Goal: Information Seeking & Learning: Get advice/opinions

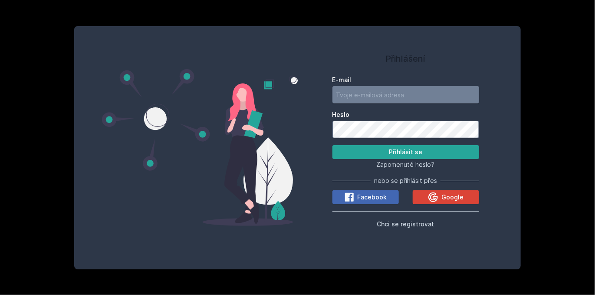
click at [461, 99] on input "E-mail" at bounding box center [405, 94] width 147 height 17
type input "[EMAIL_ADDRESS][DOMAIN_NAME]"
click at [420, 150] on button "Přihlásit se" at bounding box center [405, 152] width 147 height 14
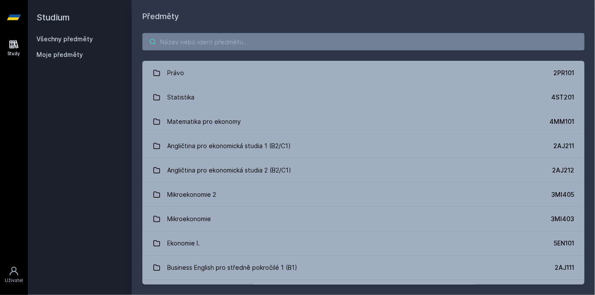
click at [284, 36] on input "search" at bounding box center [363, 41] width 442 height 17
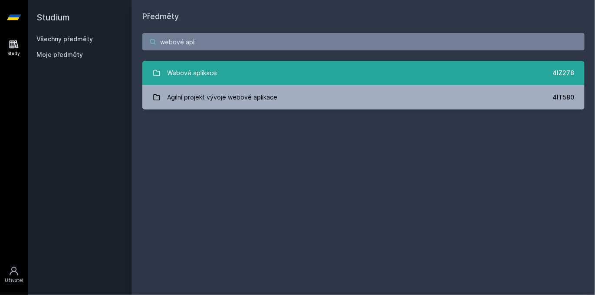
type input "webové apli"
click at [219, 76] on link "Webové aplikace 4IZ278" at bounding box center [363, 73] width 442 height 24
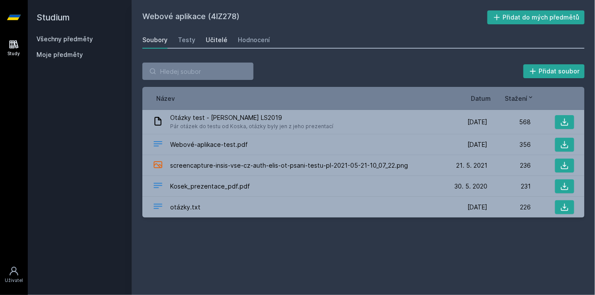
click at [217, 36] on div "Učitelé" at bounding box center [217, 40] width 22 height 9
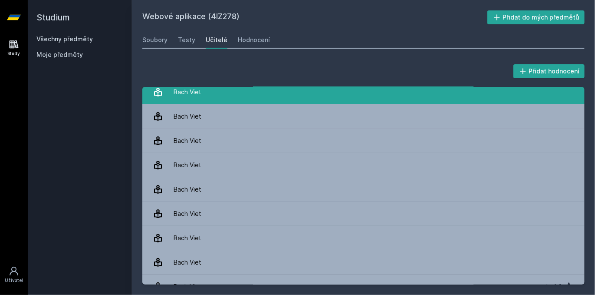
scroll to position [20, 0]
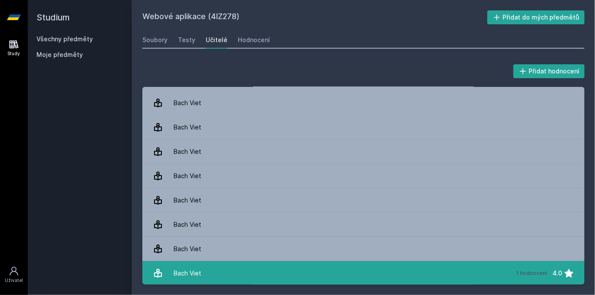
click at [289, 262] on link "Bach Viet 1 hodnocení 4.0" at bounding box center [363, 273] width 442 height 24
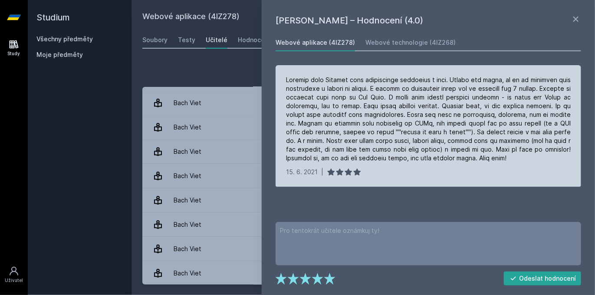
click at [305, 74] on div "[DATE] |" at bounding box center [429, 126] width 306 height 122
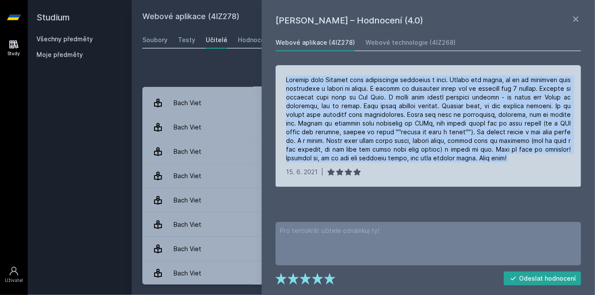
click at [305, 74] on div "[DATE] |" at bounding box center [429, 126] width 306 height 122
click at [395, 79] on div at bounding box center [428, 119] width 285 height 87
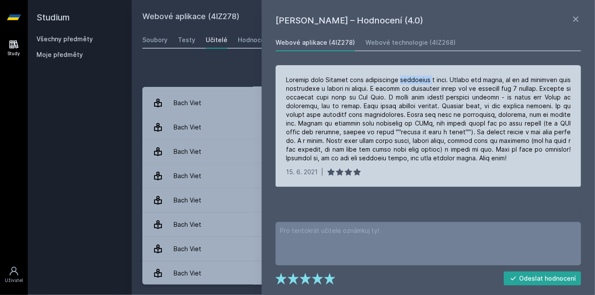
click at [395, 79] on div at bounding box center [428, 119] width 285 height 87
click at [428, 77] on div at bounding box center [428, 119] width 285 height 87
click at [533, 82] on div at bounding box center [428, 119] width 285 height 87
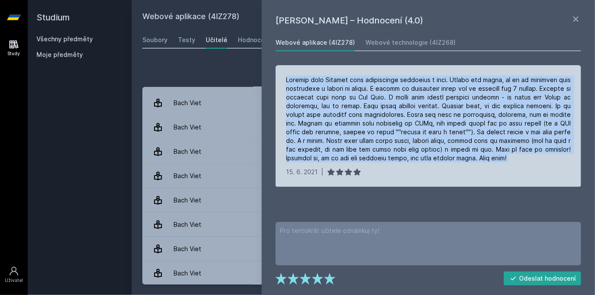
click at [533, 82] on div at bounding box center [428, 119] width 285 height 87
click at [289, 99] on div at bounding box center [428, 119] width 285 height 87
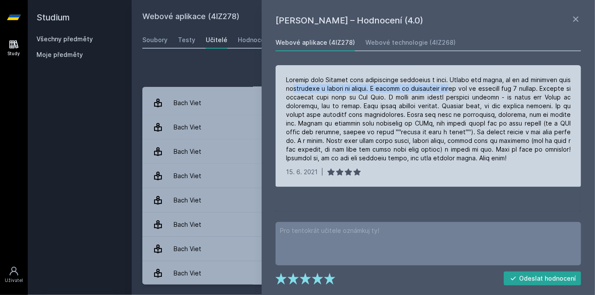
drag, startPoint x: 294, startPoint y: 86, endPoint x: 393, endPoint y: 72, distance: 99.9
click at [464, 89] on div at bounding box center [428, 119] width 285 height 87
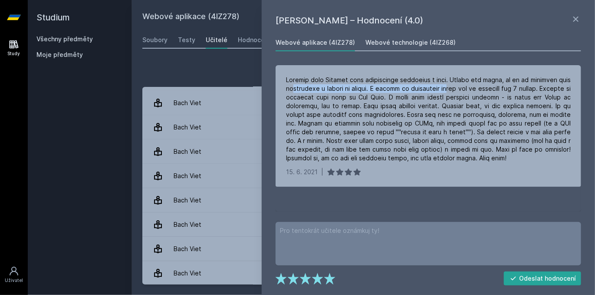
click at [367, 46] on div "Webové technologie (4IZ268)" at bounding box center [410, 42] width 90 height 9
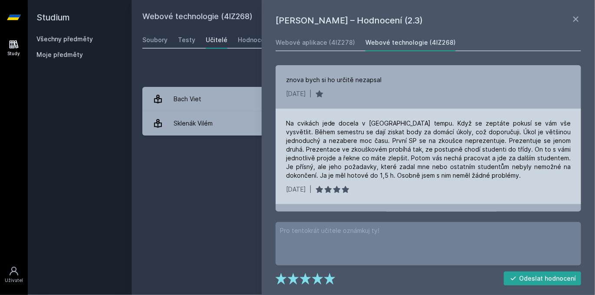
click at [352, 115] on div "Na cvikách jede docela v [GEOGRAPHIC_DATA] tempu. Když se zeptáte pokusí se vám…" at bounding box center [429, 156] width 306 height 95
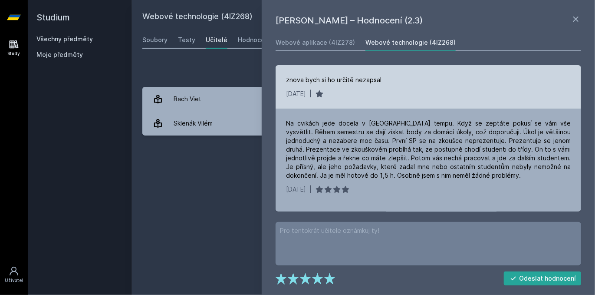
click at [332, 83] on div "znova bych si ho určitě nezapsal" at bounding box center [333, 80] width 95 height 9
click at [343, 103] on div "znova bych si ho určitě nezapsal [DATE] |" at bounding box center [429, 86] width 306 height 43
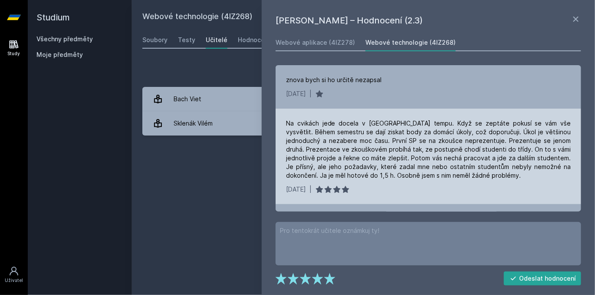
click at [293, 125] on div "Na cvikách jede docela v [GEOGRAPHIC_DATA] tempu. Když se zeptáte pokusí se vám…" at bounding box center [428, 149] width 285 height 61
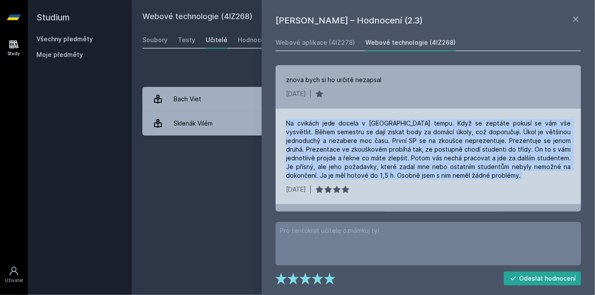
click at [293, 125] on div "Na cvikách jede docela v [GEOGRAPHIC_DATA] tempu. Když se zeptáte pokusí se vám…" at bounding box center [428, 149] width 285 height 61
click at [297, 141] on div "Na cvikách jede docela v [GEOGRAPHIC_DATA] tempu. Když se zeptáte pokusí se vám…" at bounding box center [428, 149] width 285 height 61
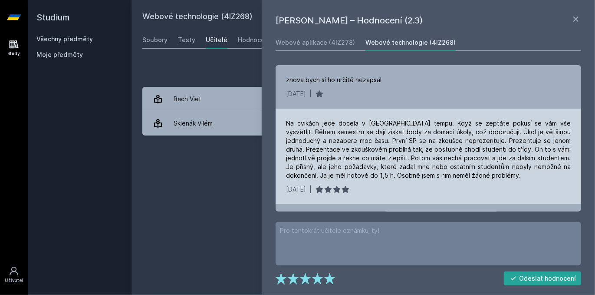
click at [306, 135] on div "Na cvikách jede docela v [GEOGRAPHIC_DATA] tempu. Když se zeptáte pokusí se vám…" at bounding box center [428, 149] width 285 height 61
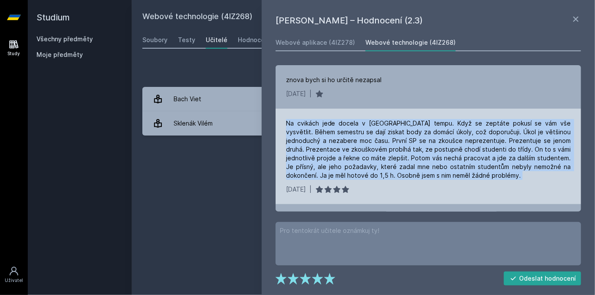
click at [306, 135] on div "Na cvikách jede docela v [GEOGRAPHIC_DATA] tempu. Když se zeptáte pokusí se vám…" at bounding box center [428, 149] width 285 height 61
click at [346, 130] on div "Na cvikách jede docela v [GEOGRAPHIC_DATA] tempu. Když se zeptáte pokusí se vám…" at bounding box center [428, 149] width 285 height 61
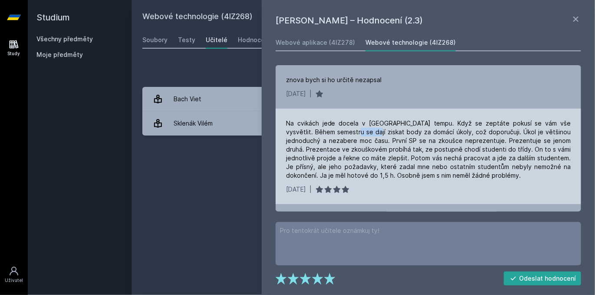
click at [346, 130] on div "Na cvikách jede docela v [GEOGRAPHIC_DATA] tempu. Když se zeptáte pokusí se vám…" at bounding box center [428, 149] width 285 height 61
click at [400, 141] on div "Na cvikách jede docela v [GEOGRAPHIC_DATA] tempu. Když se zeptáte pokusí se vám…" at bounding box center [428, 149] width 285 height 61
click at [404, 128] on div "Na cvikách jede docela v [GEOGRAPHIC_DATA] tempu. Když se zeptáte pokusí se vám…" at bounding box center [428, 149] width 285 height 61
click at [433, 129] on div "Na cvikách jede docela v [GEOGRAPHIC_DATA] tempu. Když se zeptáte pokusí se vám…" at bounding box center [428, 149] width 285 height 61
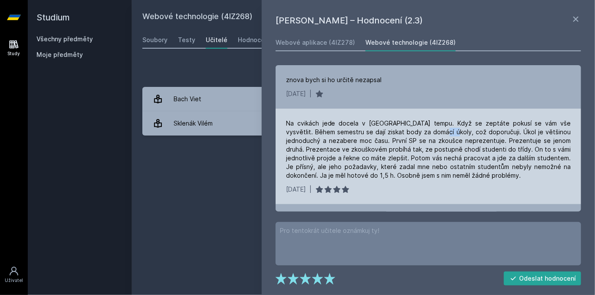
click at [433, 129] on div "Na cvikách jede docela v [GEOGRAPHIC_DATA] tempu. Když se zeptáte pokusí se vám…" at bounding box center [428, 149] width 285 height 61
click at [452, 131] on div "Na cvikách jede docela v [GEOGRAPHIC_DATA] tempu. Když se zeptáte pokusí se vám…" at bounding box center [428, 149] width 285 height 61
click at [472, 187] on div "[DATE] |" at bounding box center [428, 189] width 285 height 9
click at [287, 145] on div "Na cvikách jede docela v [GEOGRAPHIC_DATA] tempu. Když se zeptáte pokusí se vám…" at bounding box center [428, 149] width 285 height 61
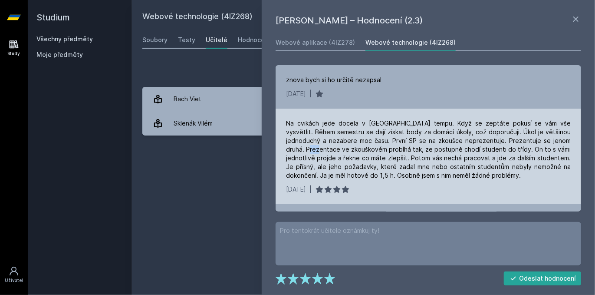
click at [287, 145] on div "Na cvikách jede docela v [GEOGRAPHIC_DATA] tempu. Když se zeptáte pokusí se vám…" at bounding box center [428, 149] width 285 height 61
click at [344, 142] on div "Na cvikách jede docela v [GEOGRAPHIC_DATA] tempu. Když se zeptáte pokusí se vám…" at bounding box center [428, 149] width 285 height 61
click at [373, 141] on div "Na cvikách jede docela v [GEOGRAPHIC_DATA] tempu. Když se zeptáte pokusí se vám…" at bounding box center [428, 149] width 285 height 61
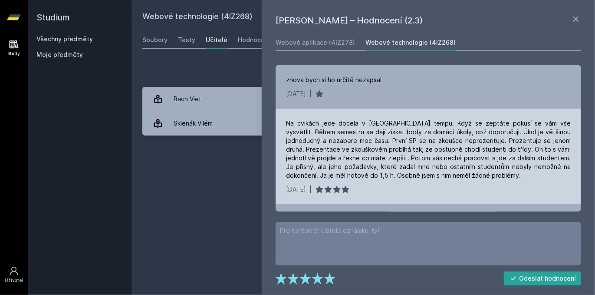
click at [401, 142] on div "Na cvikách jede docela v [GEOGRAPHIC_DATA] tempu. Když se zeptáte pokusí se vám…" at bounding box center [428, 149] width 285 height 61
click at [440, 143] on div "Na cvikách jede docela v [GEOGRAPHIC_DATA] tempu. Když se zeptáte pokusí se vám…" at bounding box center [428, 149] width 285 height 61
click at [454, 154] on div "Na cvikách jede docela v [GEOGRAPHIC_DATA] tempu. Když se zeptáte pokusí se vám…" at bounding box center [428, 149] width 285 height 61
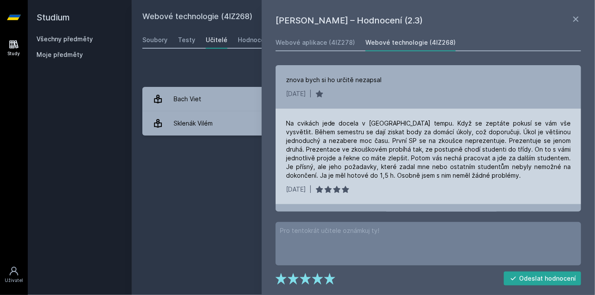
click at [464, 140] on div "Na cvikách jede docela v [GEOGRAPHIC_DATA] tempu. Když se zeptáte pokusí se vám…" at bounding box center [428, 149] width 285 height 61
drag, startPoint x: 464, startPoint y: 140, endPoint x: 493, endPoint y: 140, distance: 29.9
click at [464, 140] on div "Na cvikách jede docela v [GEOGRAPHIC_DATA] tempu. Když se zeptáte pokusí se vám…" at bounding box center [428, 149] width 285 height 61
click at [493, 140] on div "Na cvikách jede docela v [GEOGRAPHIC_DATA] tempu. Když se zeptáte pokusí se vám…" at bounding box center [428, 149] width 285 height 61
drag, startPoint x: 493, startPoint y: 140, endPoint x: 528, endPoint y: 138, distance: 34.8
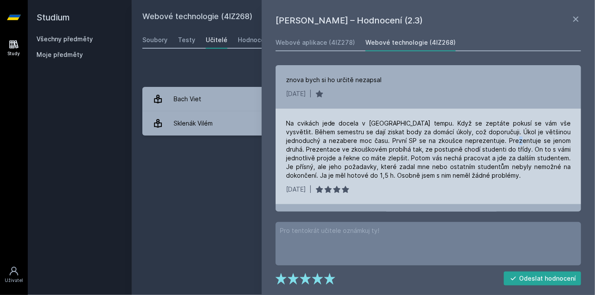
click at [498, 140] on div "Na cvikách jede docela v [GEOGRAPHIC_DATA] tempu. Když se zeptáte pokusí se vám…" at bounding box center [428, 149] width 285 height 61
click at [528, 138] on div "Na cvikách jede docela v [GEOGRAPHIC_DATA] tempu. Když se zeptáte pokusí se vám…" at bounding box center [428, 149] width 285 height 61
click at [546, 159] on div "Na cvikách jede docela v [GEOGRAPHIC_DATA] tempu. Když se zeptáte pokusí se vám…" at bounding box center [428, 149] width 285 height 61
drag, startPoint x: 286, startPoint y: 148, endPoint x: 339, endPoint y: 148, distance: 53.4
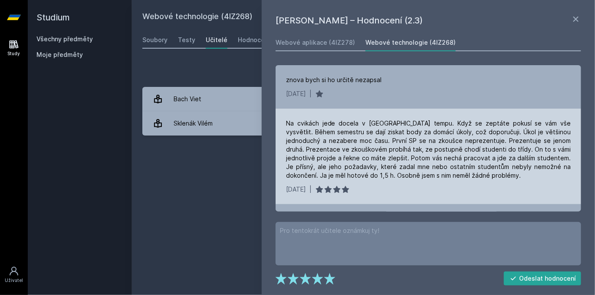
click at [287, 148] on div "Na cvikách jede docela v [GEOGRAPHIC_DATA] tempu. Když se zeptáte pokusí se vám…" at bounding box center [428, 149] width 285 height 61
click at [339, 148] on div "Na cvikách jede docela v [GEOGRAPHIC_DATA] tempu. Když se zeptáte pokusí se vám…" at bounding box center [428, 149] width 285 height 61
drag, startPoint x: 339, startPoint y: 148, endPoint x: 397, endPoint y: 149, distance: 57.8
click at [342, 148] on div "Na cvikách jede docela v [GEOGRAPHIC_DATA] tempu. Když se zeptáte pokusí se vám…" at bounding box center [428, 149] width 285 height 61
click at [399, 150] on div "Na cvikách jede docela v [GEOGRAPHIC_DATA] tempu. Když se zeptáte pokusí se vám…" at bounding box center [428, 149] width 285 height 61
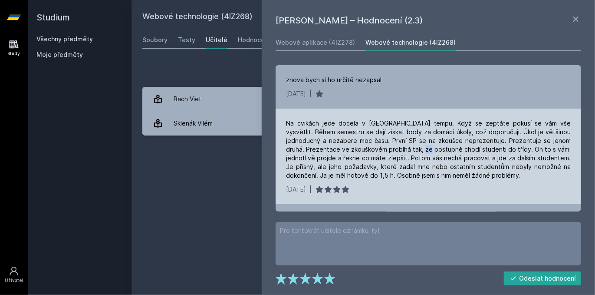
drag, startPoint x: 401, startPoint y: 150, endPoint x: 454, endPoint y: 148, distance: 53.4
click at [410, 148] on div "Na cvikách jede docela v [GEOGRAPHIC_DATA] tempu. Když se zeptáte pokusí se vám…" at bounding box center [428, 149] width 285 height 61
click at [454, 148] on div "Na cvikách jede docela v [GEOGRAPHIC_DATA] tempu. Když se zeptáte pokusí se vám…" at bounding box center [428, 149] width 285 height 61
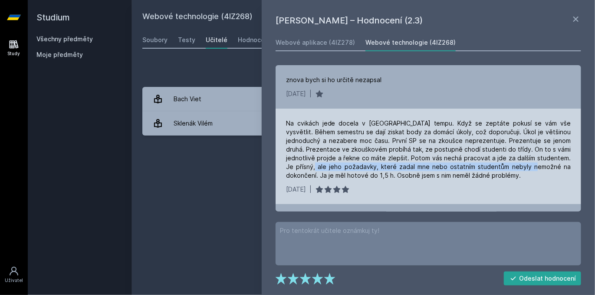
drag, startPoint x: 283, startPoint y: 168, endPoint x: 508, endPoint y: 165, distance: 224.8
click at [508, 165] on div "Na cvikách jede docela v [GEOGRAPHIC_DATA] tempu. Když se zeptáte pokusí se vám…" at bounding box center [429, 156] width 306 height 95
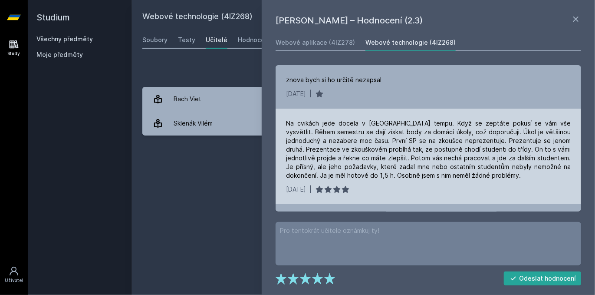
click at [510, 174] on div "Na cvikách jede docela v [GEOGRAPHIC_DATA] tempu. Když se zeptáte pokusí se vám…" at bounding box center [428, 149] width 285 height 61
drag, startPoint x: 492, startPoint y: 178, endPoint x: 325, endPoint y: 174, distance: 167.1
click at [329, 172] on div "Na cvikách jede docela v [GEOGRAPHIC_DATA] tempu. Když se zeptáte pokusí se vám…" at bounding box center [428, 149] width 285 height 61
click at [321, 176] on div "Na cvikách jede docela v [GEOGRAPHIC_DATA] tempu. Když se zeptáte pokusí se vám…" at bounding box center [428, 149] width 285 height 61
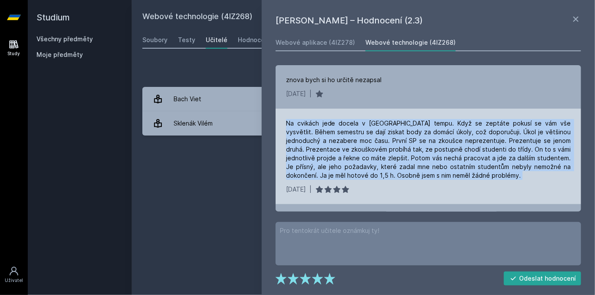
click at [321, 176] on div "Na cvikách jede docela v [GEOGRAPHIC_DATA] tempu. Když se zeptáte pokusí se vám…" at bounding box center [428, 149] width 285 height 61
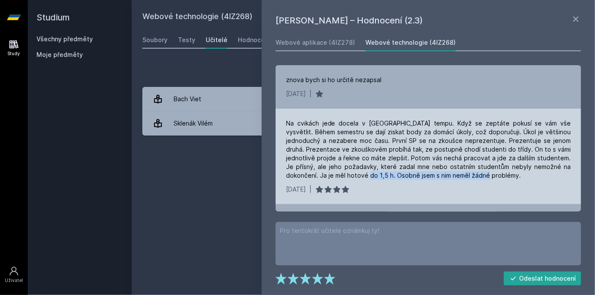
drag, startPoint x: 401, startPoint y: 175, endPoint x: 478, endPoint y: 176, distance: 76.4
click at [478, 176] on div "Na cvikách jede docela v [GEOGRAPHIC_DATA] tempu. Když se zeptáte pokusí se vám…" at bounding box center [428, 149] width 285 height 61
drag, startPoint x: 478, startPoint y: 176, endPoint x: 311, endPoint y: 171, distance: 167.2
click at [311, 171] on div "Na cvikách jede docela v [GEOGRAPHIC_DATA] tempu. Když se zeptáte pokusí se vám…" at bounding box center [428, 149] width 285 height 61
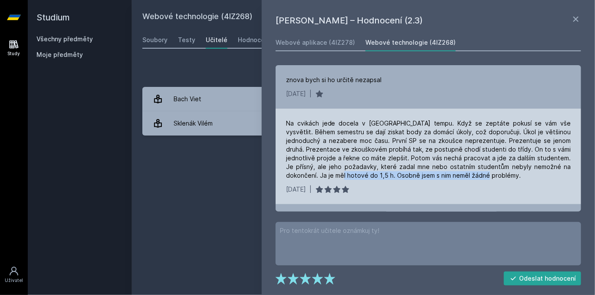
click at [311, 171] on div "Na cvikách jede docela v [GEOGRAPHIC_DATA] tempu. Když se zeptáte pokusí se vám…" at bounding box center [428, 149] width 285 height 61
drag, startPoint x: 306, startPoint y: 173, endPoint x: 493, endPoint y: 180, distance: 187.2
click at [493, 180] on div "Na cvikách jede docela v [GEOGRAPHIC_DATA] tempu. Když se zeptáte pokusí se vám…" at bounding box center [429, 156] width 306 height 95
drag, startPoint x: 454, startPoint y: 176, endPoint x: 309, endPoint y: 176, distance: 145.4
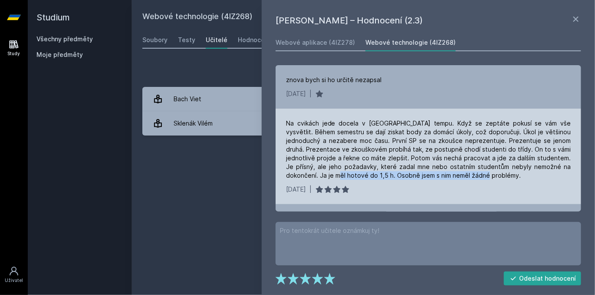
click at [309, 176] on div "Na cvikách jede docela v [GEOGRAPHIC_DATA] tempu. Když se zeptáte pokusí se vám…" at bounding box center [428, 149] width 285 height 61
drag, startPoint x: 308, startPoint y: 172, endPoint x: 466, endPoint y: 182, distance: 157.9
click at [466, 182] on div "Na cvikách jede docela v [GEOGRAPHIC_DATA] tempu. Když se zeptáte pokusí se vám…" at bounding box center [429, 156] width 306 height 95
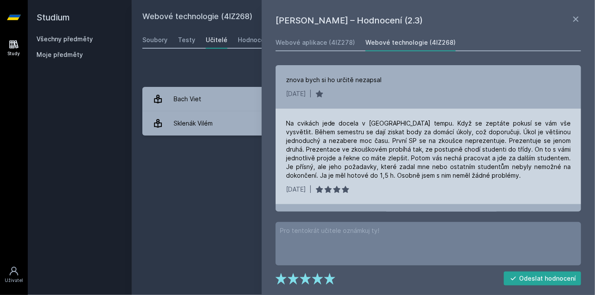
click at [466, 182] on div "Na cvikách jede docela v [GEOGRAPHIC_DATA] tempu. Když se zeptáte pokusí se vám…" at bounding box center [429, 156] width 306 height 95
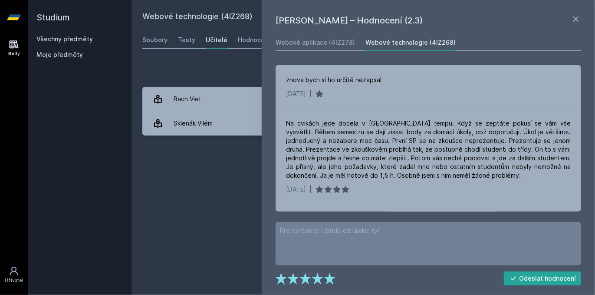
click at [248, 161] on div "Webové technologie (4IZ268) Přidat do mých předmětů [GEOGRAPHIC_DATA] Testy Uči…" at bounding box center [363, 147] width 442 height 274
click at [575, 21] on icon at bounding box center [576, 19] width 10 height 10
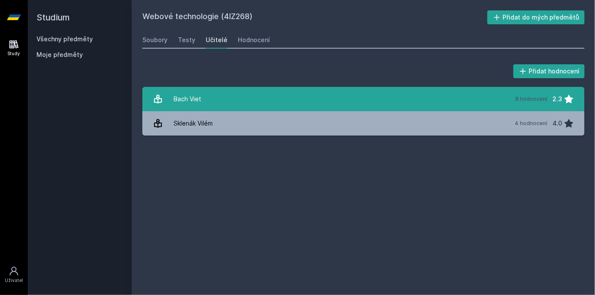
click at [460, 98] on link "Bach Viet 8 hodnocení 2.3" at bounding box center [363, 99] width 442 height 24
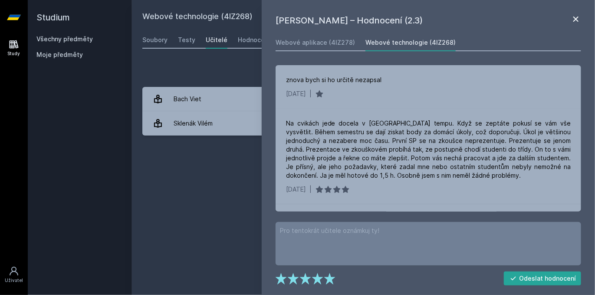
click at [574, 16] on icon at bounding box center [576, 19] width 10 height 10
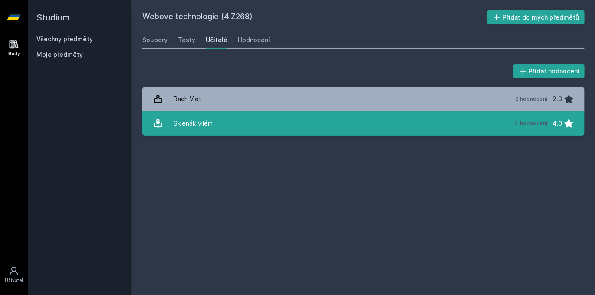
click at [493, 124] on link "[PERSON_NAME] 4 hodnocení 4.0" at bounding box center [363, 123] width 442 height 24
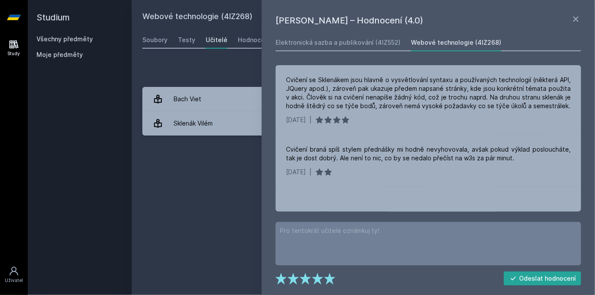
click at [219, 140] on div "Přidat hodnocení [PERSON_NAME] – Hodnocení (4.0) Elektronická sazba a publiková…" at bounding box center [363, 99] width 463 height 94
click at [572, 16] on icon at bounding box center [576, 19] width 10 height 10
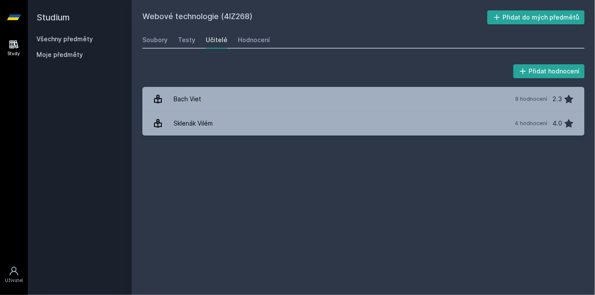
click at [12, 16] on icon at bounding box center [14, 17] width 14 height 5
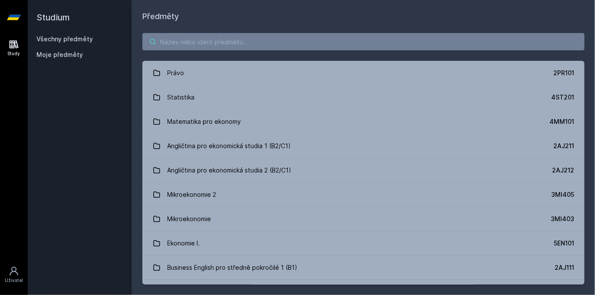
click at [224, 46] on input "search" at bounding box center [363, 41] width 442 height 17
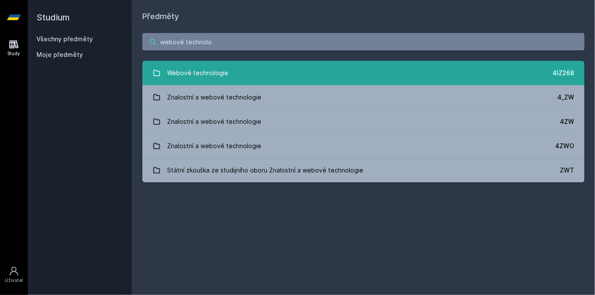
type input "webové technolo"
click at [332, 68] on link "Webové technologie 4IZ268" at bounding box center [363, 73] width 442 height 24
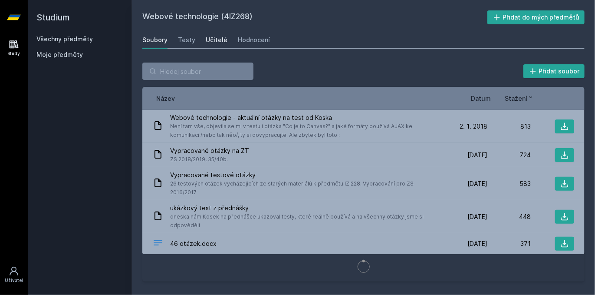
click at [213, 40] on div "Učitelé" at bounding box center [217, 40] width 22 height 9
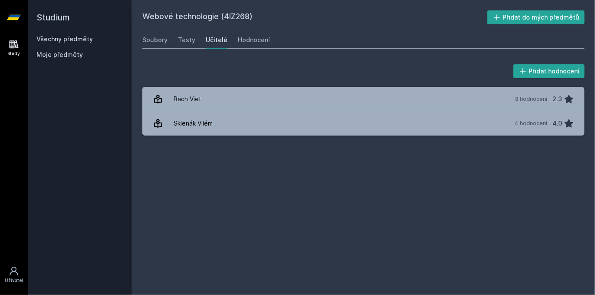
click at [19, 16] on icon at bounding box center [14, 17] width 14 height 5
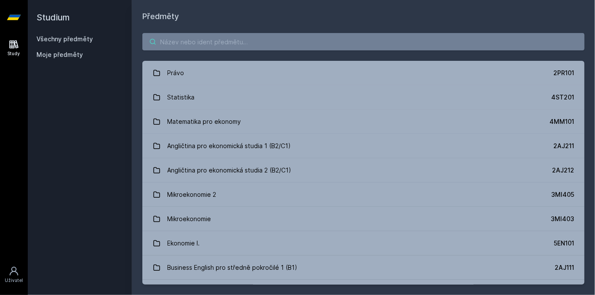
drag, startPoint x: 252, startPoint y: 59, endPoint x: 248, endPoint y: 46, distance: 13.6
click at [252, 57] on div "Právo 2PR101 Statistika 4ST201 Matematika pro ekonomy 4MM101 Angličtina pro eko…" at bounding box center [363, 159] width 463 height 272
click at [248, 46] on input "search" at bounding box center [363, 41] width 442 height 17
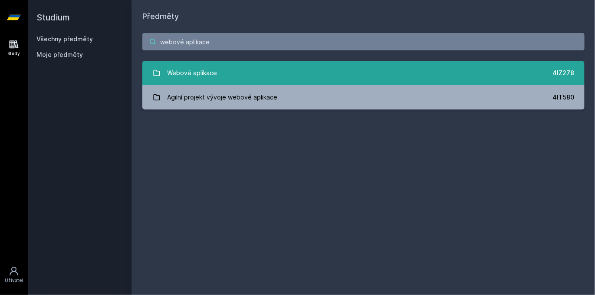
type input "webové aplikace"
click at [274, 63] on link "Webové aplikace 4IZ278" at bounding box center [363, 73] width 442 height 24
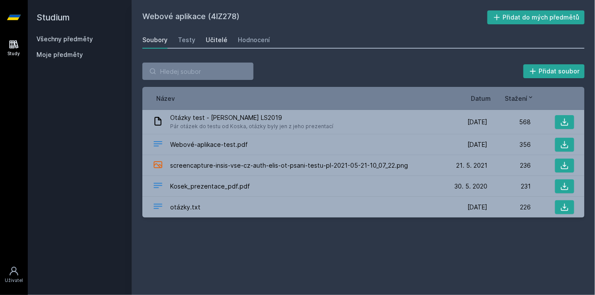
click at [221, 42] on div "Učitelé" at bounding box center [217, 40] width 22 height 9
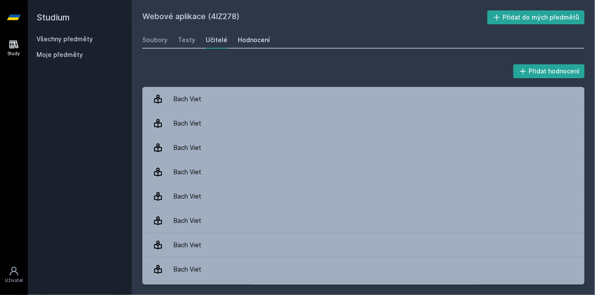
click at [247, 45] on link "Hodnocení" at bounding box center [254, 39] width 32 height 17
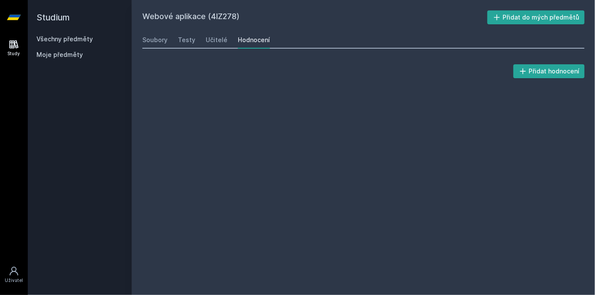
click at [11, 12] on icon at bounding box center [14, 17] width 14 height 35
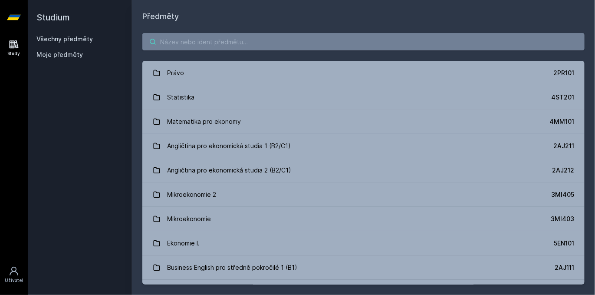
click at [185, 38] on input "search" at bounding box center [363, 41] width 442 height 17
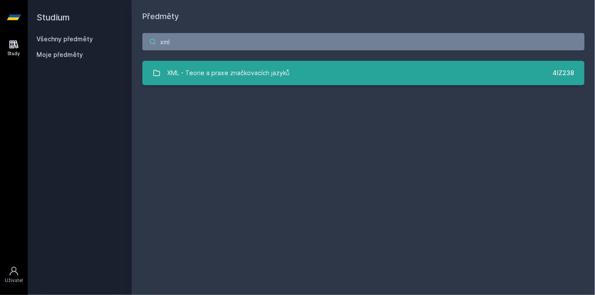
type input "xml"
click at [213, 81] on div "XML - Teorie a praxe značkovacích jazyků" at bounding box center [229, 72] width 122 height 17
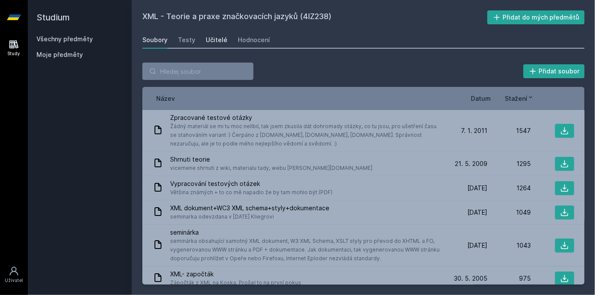
click at [211, 43] on div "Učitelé" at bounding box center [217, 40] width 22 height 9
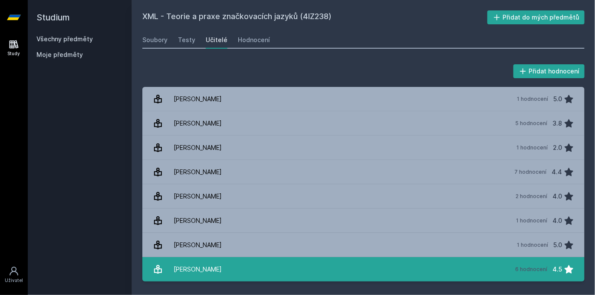
click at [340, 263] on link "[PERSON_NAME] 6 hodnocení 4.5" at bounding box center [363, 269] width 442 height 24
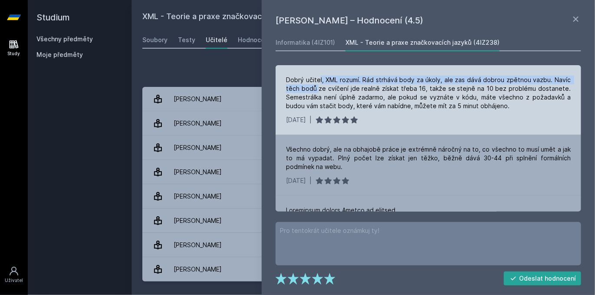
click at [318, 85] on div "Dobrý učitel, XML rozumí. Rád strhává body za úkoly, ale zas dává dobrou zpětno…" at bounding box center [428, 93] width 285 height 35
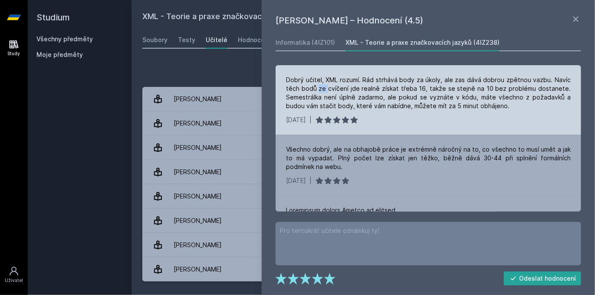
click at [318, 85] on div "Dobrý učitel, XML rozumí. Rád strhává body za úkoly, ale zas dává dobrou zpětno…" at bounding box center [428, 93] width 285 height 35
click at [347, 79] on div "Dobrý učitel, XML rozumí. Rád strhává body za úkoly, ale zas dává dobrou zpětno…" at bounding box center [428, 93] width 285 height 35
click at [371, 96] on div "Dobrý učitel, XML rozumí. Rád strhává body za úkoly, ale zas dává dobrou zpětno…" at bounding box center [428, 93] width 285 height 35
click at [378, 81] on div "Dobrý učitel, XML rozumí. Rád strhává body za úkoly, ale zas dává dobrou zpětno…" at bounding box center [428, 93] width 285 height 35
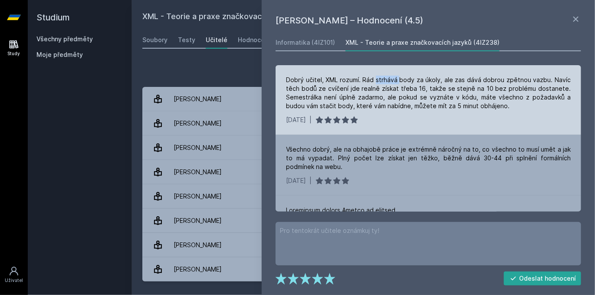
click at [378, 81] on div "Dobrý učitel, XML rozumí. Rád strhává body za úkoly, ale zas dává dobrou zpětno…" at bounding box center [428, 93] width 285 height 35
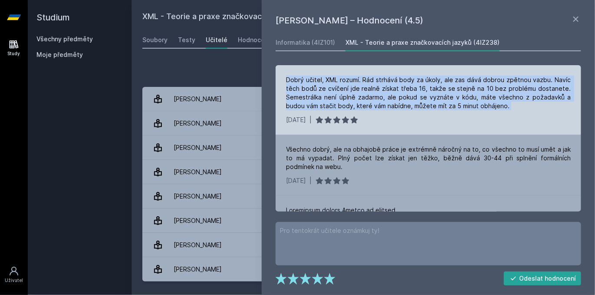
click at [378, 81] on div "Dobrý učitel, XML rozumí. Rád strhává body za úkoly, ale zas dává dobrou zpětno…" at bounding box center [428, 93] width 285 height 35
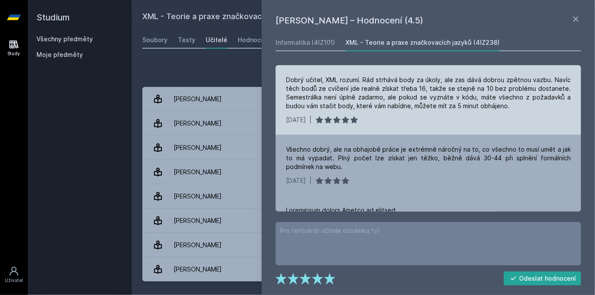
click at [385, 116] on div "[DATE] |" at bounding box center [428, 119] width 285 height 9
drag, startPoint x: 298, startPoint y: 100, endPoint x: 388, endPoint y: 98, distance: 90.7
click at [388, 98] on div "Dobrý učitel, XML rozumí. Rád strhává body za úkoly, ale zas dává dobrou zpětno…" at bounding box center [428, 93] width 285 height 35
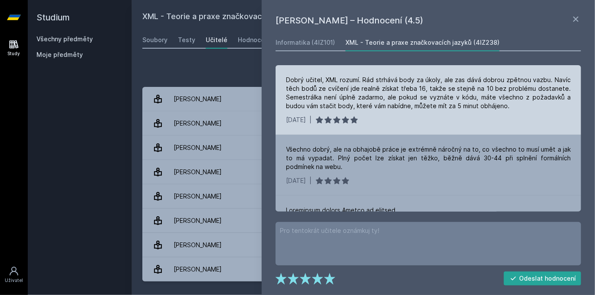
click at [431, 99] on div "Dobrý učitel, XML rozumí. Rád strhává body za úkoly, ale zas dává dobrou zpětno…" at bounding box center [428, 93] width 285 height 35
click at [466, 97] on div "Dobrý učitel, XML rozumí. Rád strhává body za úkoly, ale zas dává dobrou zpětno…" at bounding box center [428, 93] width 285 height 35
click at [480, 118] on div "[DATE] |" at bounding box center [428, 119] width 285 height 9
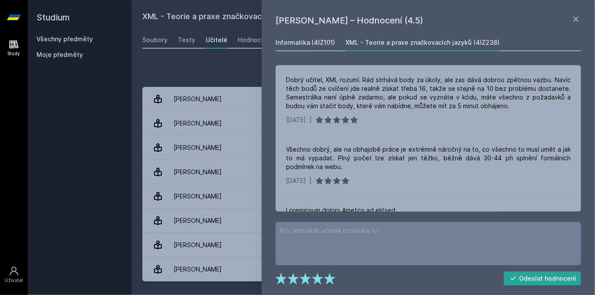
click at [319, 35] on link "Informatika (4IZ101)" at bounding box center [305, 42] width 59 height 17
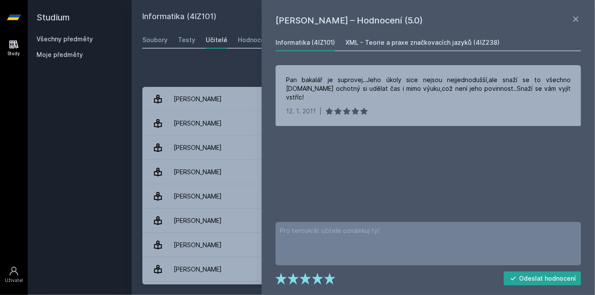
click at [409, 36] on link "XML - Teorie a praxe značkovacích jazyků (4IZ238)" at bounding box center [422, 42] width 154 height 17
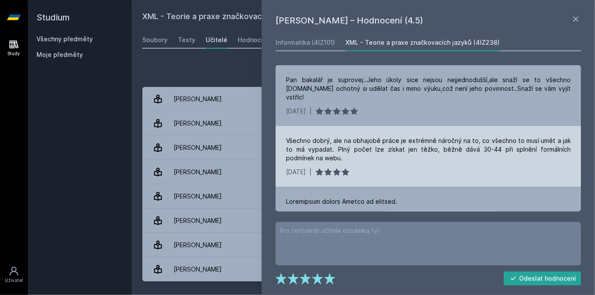
click at [319, 136] on div "Všechno dobrý, ale na obhajobě práce je extrémně náročný na to, co všechno to m…" at bounding box center [428, 149] width 285 height 26
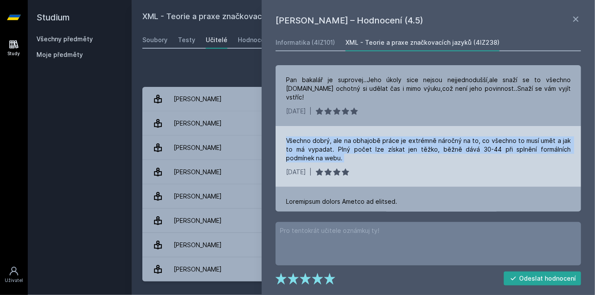
click at [319, 136] on div "Všechno dobrý, ale na obhajobě práce je extrémně náročný na to, co všechno to m…" at bounding box center [428, 149] width 285 height 26
click at [337, 155] on div "Všechno dobrý, ale na obhajobě práce je extrémně náročný na to, co všechno to m…" at bounding box center [429, 156] width 306 height 61
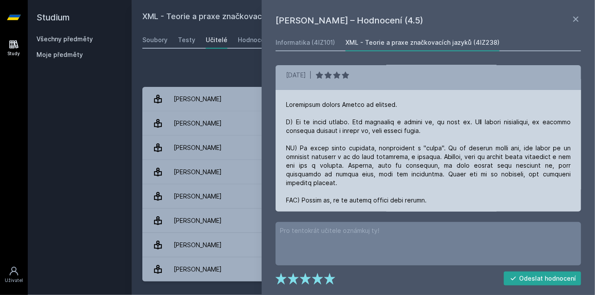
scroll to position [93, 0]
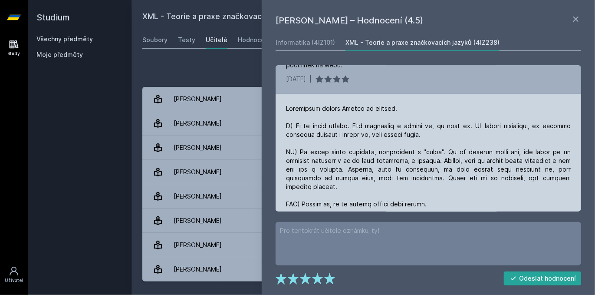
click at [421, 143] on div at bounding box center [428, 178] width 285 height 148
click at [472, 143] on div at bounding box center [428, 178] width 285 height 148
click at [473, 157] on div at bounding box center [428, 178] width 285 height 148
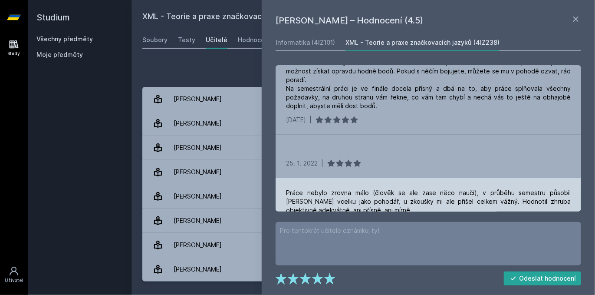
scroll to position [321, 0]
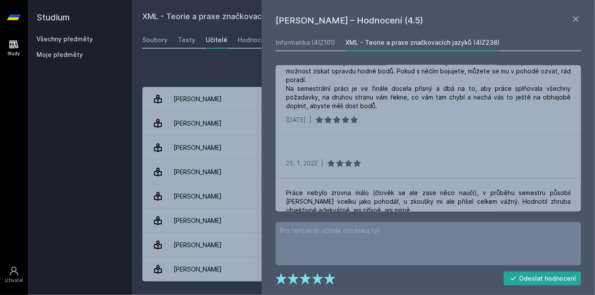
click at [17, 20] on icon at bounding box center [14, 17] width 14 height 35
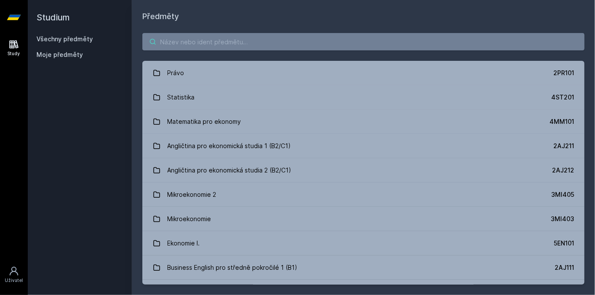
click at [189, 45] on input "search" at bounding box center [363, 41] width 442 height 17
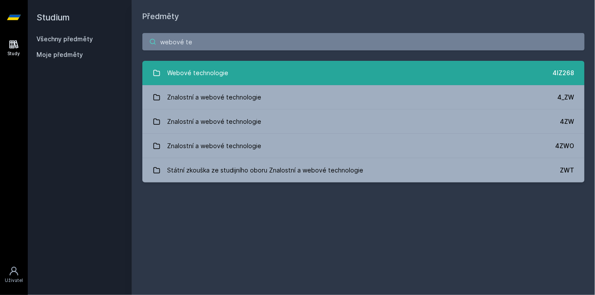
type input "webové te"
click at [263, 72] on link "Webové technologie 4IZ268" at bounding box center [363, 73] width 442 height 24
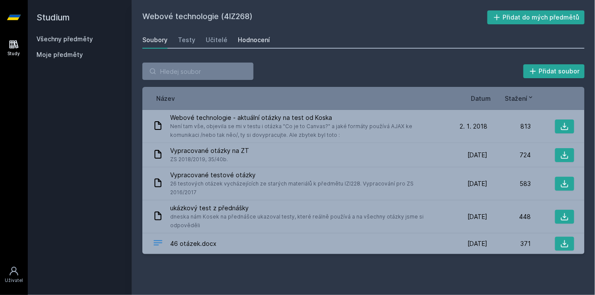
click at [259, 47] on link "Hodnocení" at bounding box center [254, 39] width 32 height 17
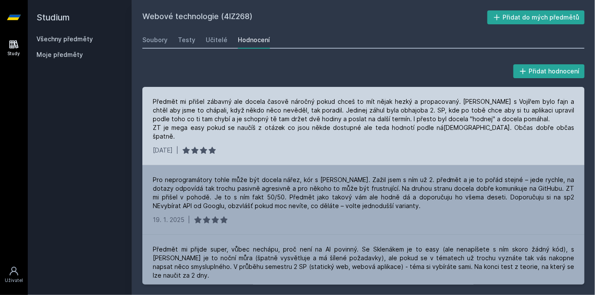
drag, startPoint x: 324, startPoint y: 89, endPoint x: 324, endPoint y: 98, distance: 8.3
click at [324, 98] on div "Předmět mi přišel zábavný ale docela časově náročný pokud chceš to mít nějak he…" at bounding box center [363, 126] width 442 height 78
click at [324, 99] on div "Předmět mi přišel zábavný ale docela časově náročný pokud chceš to mít nějak he…" at bounding box center [363, 118] width 421 height 43
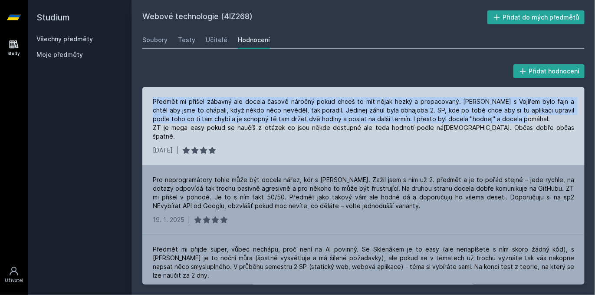
click at [324, 99] on div "Předmět mi přišel zábavný ale docela časově náročný pokud chceš to mít nějak he…" at bounding box center [363, 118] width 421 height 43
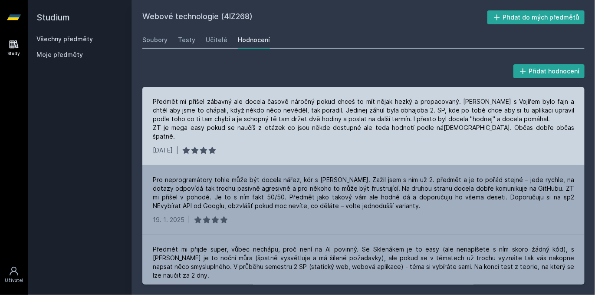
click at [319, 124] on div "Předmět mi přišel zábavný ale docela časově náročný pokud chceš to mít nějak he…" at bounding box center [363, 118] width 421 height 43
click at [174, 147] on div "Předmět mi přišel zábavný ale docela časově náročný pokud chceš to mít nějak he…" at bounding box center [363, 126] width 442 height 78
click at [361, 153] on div "Předmět mi přišel zábavný ale docela časově náročný pokud chceš to mít nějak he…" at bounding box center [363, 126] width 442 height 78
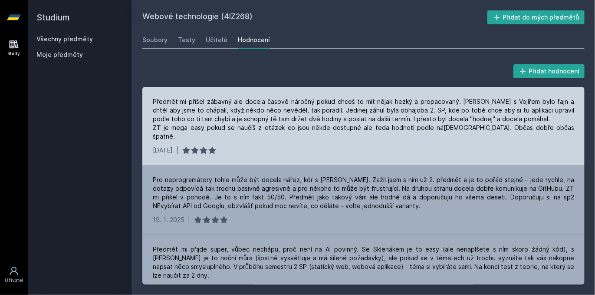
click at [320, 123] on div "Předmět mi přišel zábavný ale docela časově náročný pokud chceš to mít nějak he…" at bounding box center [363, 118] width 421 height 43
click at [320, 120] on div "Předmět mi přišel zábavný ale docela časově náročný pokud chceš to mít nějak he…" at bounding box center [363, 118] width 421 height 43
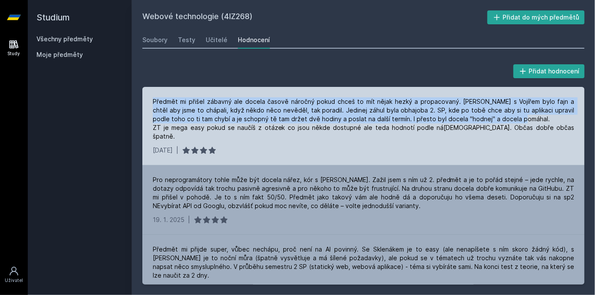
click at [320, 120] on div "Předmět mi přišel zábavný ale docela časově náročný pokud chceš to mít nějak he…" at bounding box center [363, 118] width 421 height 43
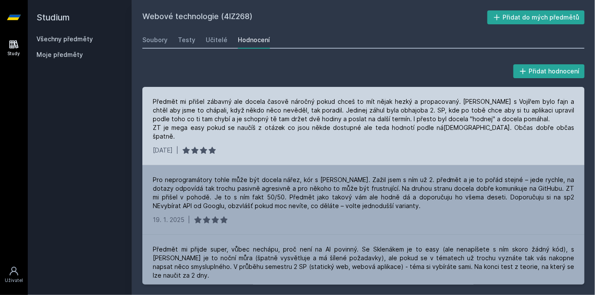
click at [325, 146] on div "[DATE] |" at bounding box center [363, 150] width 421 height 9
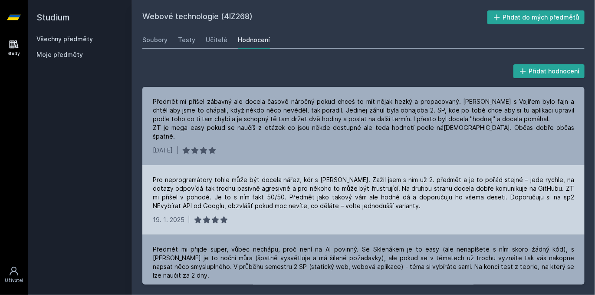
click at [233, 175] on div "Pro neprogramátory tohle může být docela nářez, kór s [PERSON_NAME]. Zažil jsem…" at bounding box center [363, 192] width 421 height 35
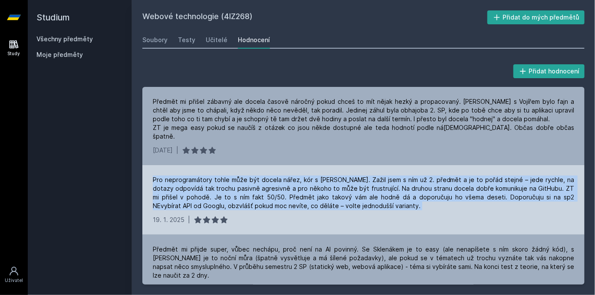
click at [233, 175] on div "Pro neprogramátory tohle může být docela nářez, kór s [PERSON_NAME]. Zažil jsem…" at bounding box center [363, 192] width 421 height 35
click at [267, 195] on div "Pro neprogramátory tohle může být docela nářez, kór s [PERSON_NAME]. Zažil jsem…" at bounding box center [363, 192] width 421 height 35
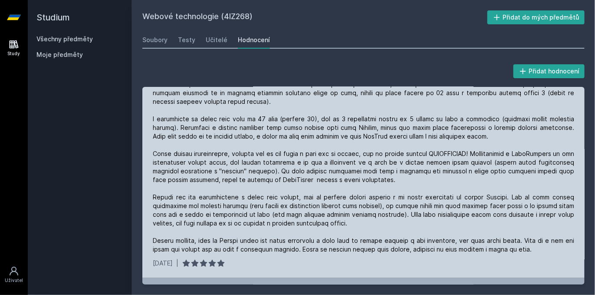
scroll to position [279, 0]
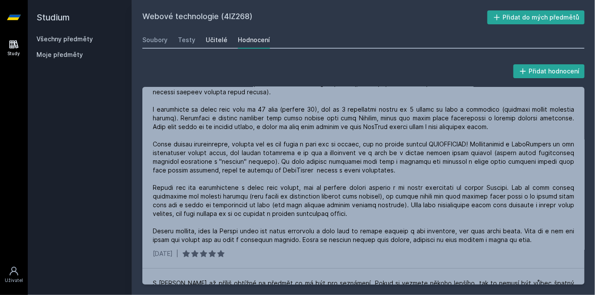
click at [217, 40] on div "Učitelé" at bounding box center [217, 40] width 22 height 9
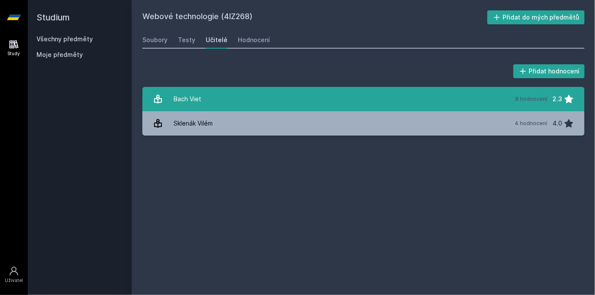
click at [218, 93] on link "Bach Viet 8 hodnocení 2.3" at bounding box center [363, 99] width 442 height 24
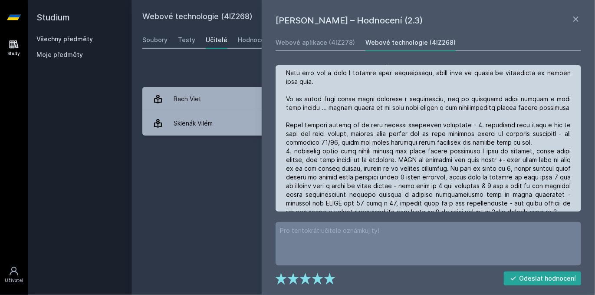
scroll to position [217, 0]
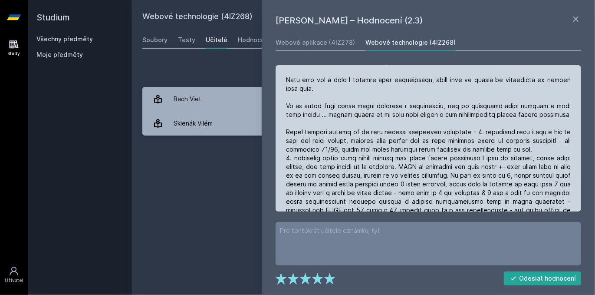
click at [372, 135] on div at bounding box center [428, 214] width 285 height 365
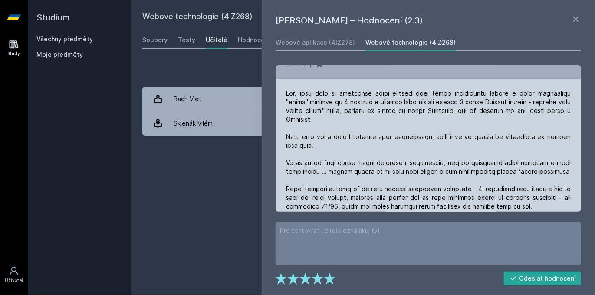
scroll to position [155, 0]
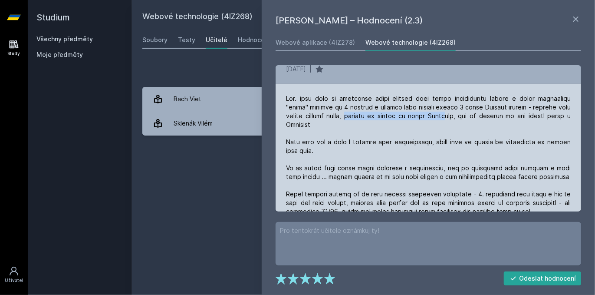
drag, startPoint x: 367, startPoint y: 112, endPoint x: 455, endPoint y: 114, distance: 88.1
click at [455, 114] on div at bounding box center [428, 276] width 285 height 365
click at [455, 122] on div at bounding box center [428, 276] width 285 height 365
drag, startPoint x: 342, startPoint y: 132, endPoint x: 329, endPoint y: 135, distance: 12.8
click at [336, 132] on div at bounding box center [428, 276] width 285 height 365
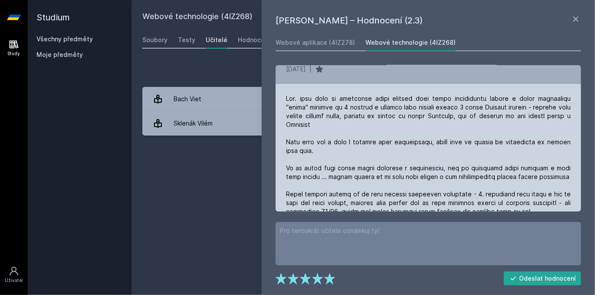
click at [321, 141] on div at bounding box center [428, 276] width 285 height 365
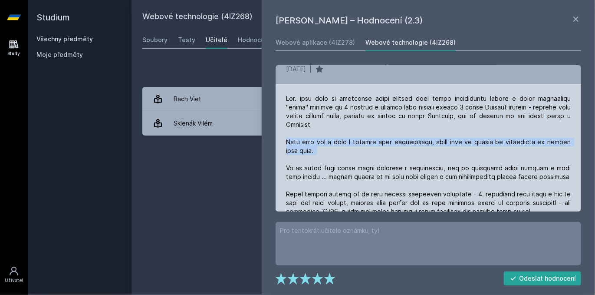
click at [321, 141] on div at bounding box center [428, 276] width 285 height 365
click at [324, 155] on div at bounding box center [428, 276] width 285 height 365
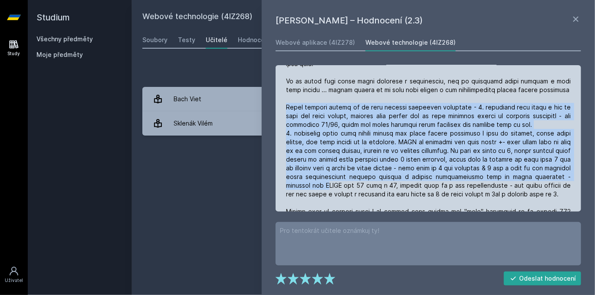
scroll to position [248, 0]
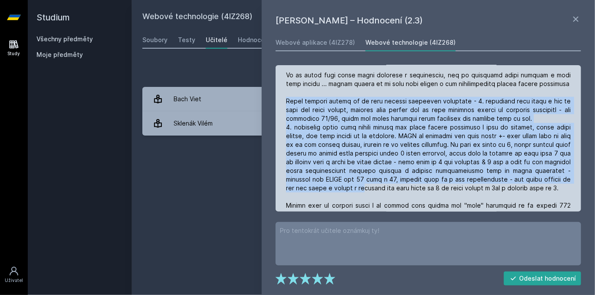
drag, startPoint x: 288, startPoint y: 134, endPoint x: 420, endPoint y: 187, distance: 142.9
click at [420, 187] on div at bounding box center [428, 183] width 285 height 365
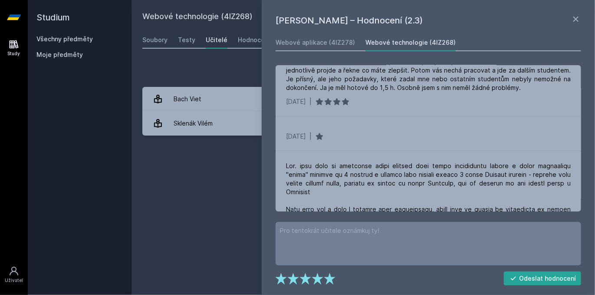
scroll to position [0, 0]
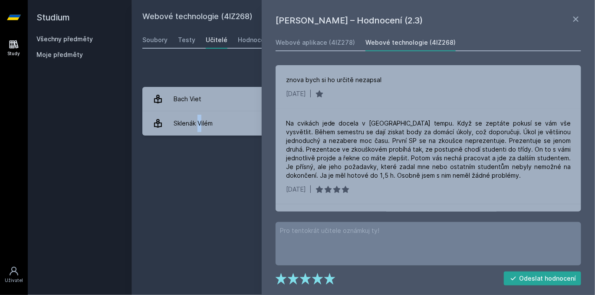
click at [200, 180] on div "Webové technologie (4IZ268) Přidat do mých předmětů [GEOGRAPHIC_DATA] Testy Uči…" at bounding box center [363, 147] width 442 height 274
click at [568, 23] on h1 "[PERSON_NAME] – Hodnocení (2.3)" at bounding box center [423, 20] width 295 height 13
click at [575, 21] on icon at bounding box center [576, 19] width 10 height 10
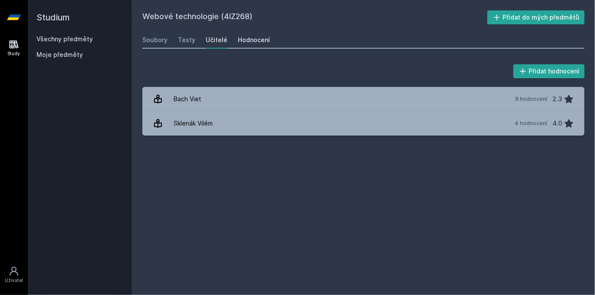
click at [240, 42] on div "Hodnocení" at bounding box center [254, 40] width 32 height 9
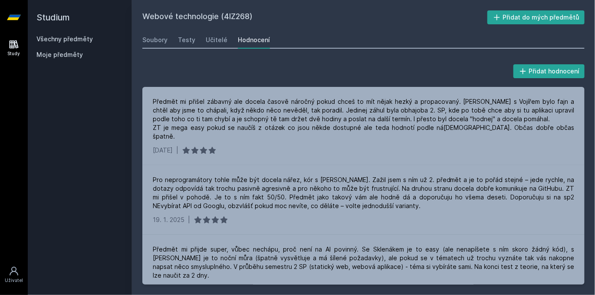
click at [5, 14] on link at bounding box center [14, 17] width 28 height 35
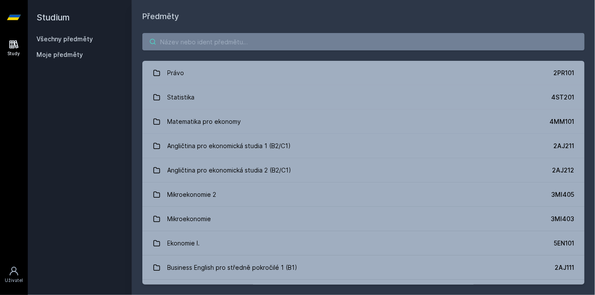
click at [215, 43] on input "search" at bounding box center [363, 41] width 442 height 17
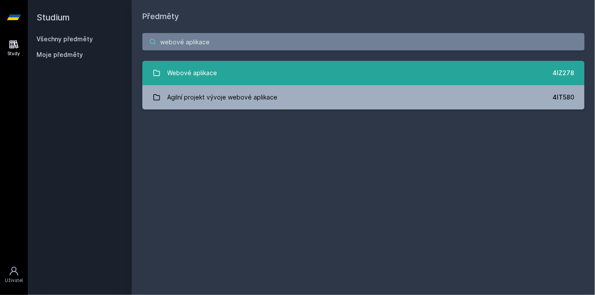
type input "webové aplikace"
click at [247, 67] on link "Webové aplikace 4IZ278" at bounding box center [363, 73] width 442 height 24
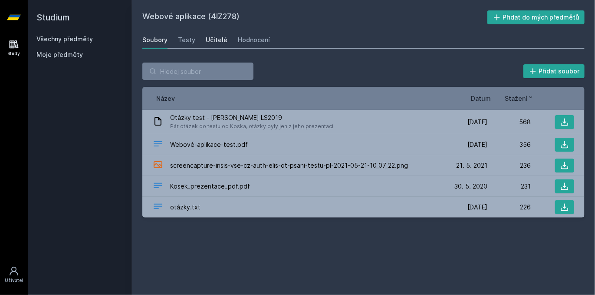
click at [211, 44] on div "Učitelé" at bounding box center [217, 40] width 22 height 9
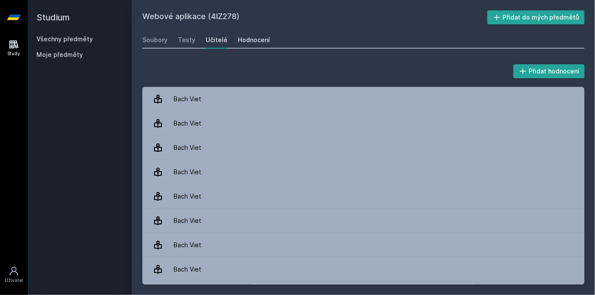
click at [251, 43] on div "Hodnocení" at bounding box center [254, 40] width 32 height 9
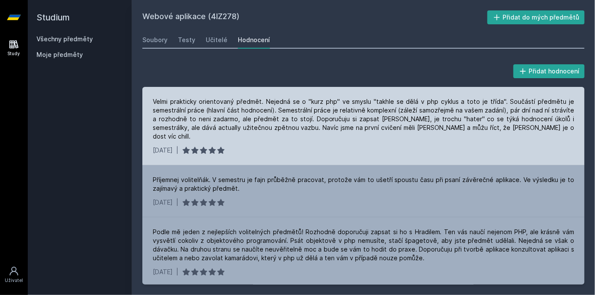
click at [240, 110] on div "Velmi prakticky orientovaný předmět. Nejedná se o "kurz php" ve smyslu "takhle …" at bounding box center [363, 118] width 421 height 43
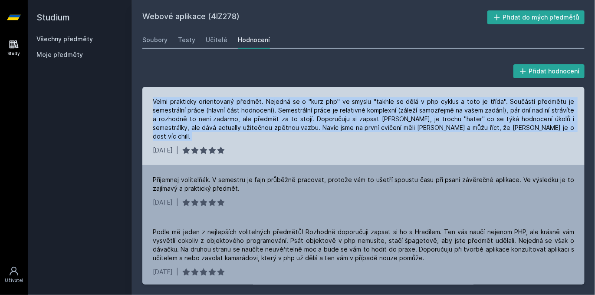
click at [240, 110] on div "Velmi prakticky orientovaný předmět. Nejedná se o "kurz php" ve smyslu "takhle …" at bounding box center [363, 118] width 421 height 43
click at [389, 110] on div "Velmi prakticky orientovaný předmět. Nejedná se o "kurz php" ve smyslu "takhle …" at bounding box center [363, 118] width 421 height 43
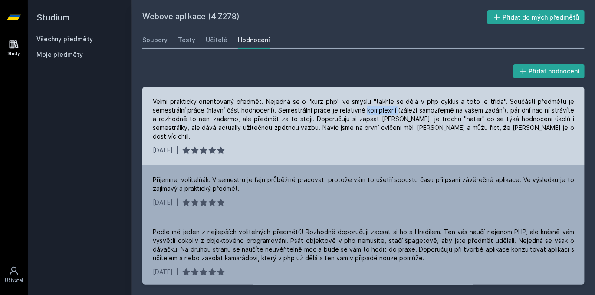
click at [389, 110] on div "Velmi prakticky orientovaný předmět. Nejedná se o "kurz php" ve smyslu "takhle …" at bounding box center [363, 118] width 421 height 43
click at [436, 146] on div "[DATE] |" at bounding box center [363, 150] width 421 height 9
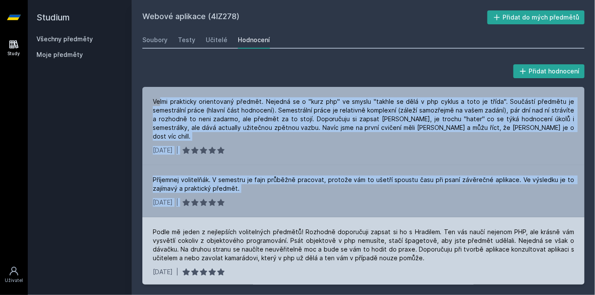
drag, startPoint x: 159, startPoint y: 95, endPoint x: 228, endPoint y: 213, distance: 136.0
click at [225, 199] on div "Velmi prakticky orientovaný předmět. Nejedná se o "kurz php" ve smyslu "takhle …" at bounding box center [363, 185] width 442 height 197
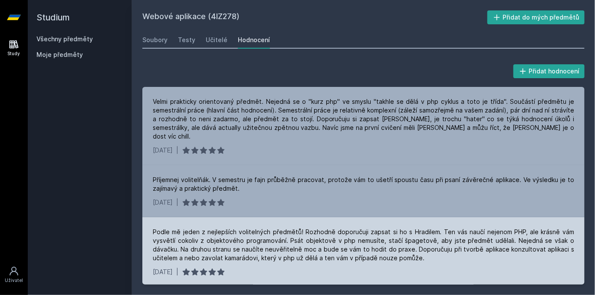
click at [232, 227] on div "Podle mě jeden z nejlepších volitelných předmětů! Rozhodně doporučuji zapsat si…" at bounding box center [363, 244] width 421 height 35
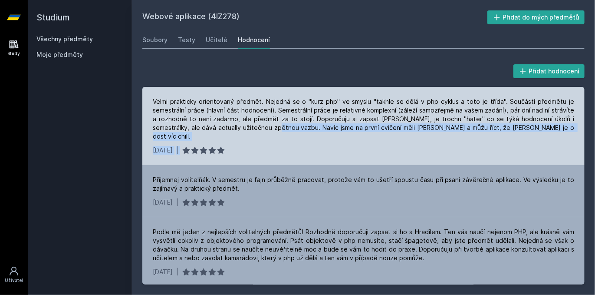
drag, startPoint x: 234, startPoint y: 135, endPoint x: 195, endPoint y: 152, distance: 43.1
click at [195, 152] on div "Velmi prakticky orientovaný předmět. Nejedná se o "kurz php" ve smyslu "takhle …" at bounding box center [363, 126] width 442 height 78
